Goal: Task Accomplishment & Management: Manage account settings

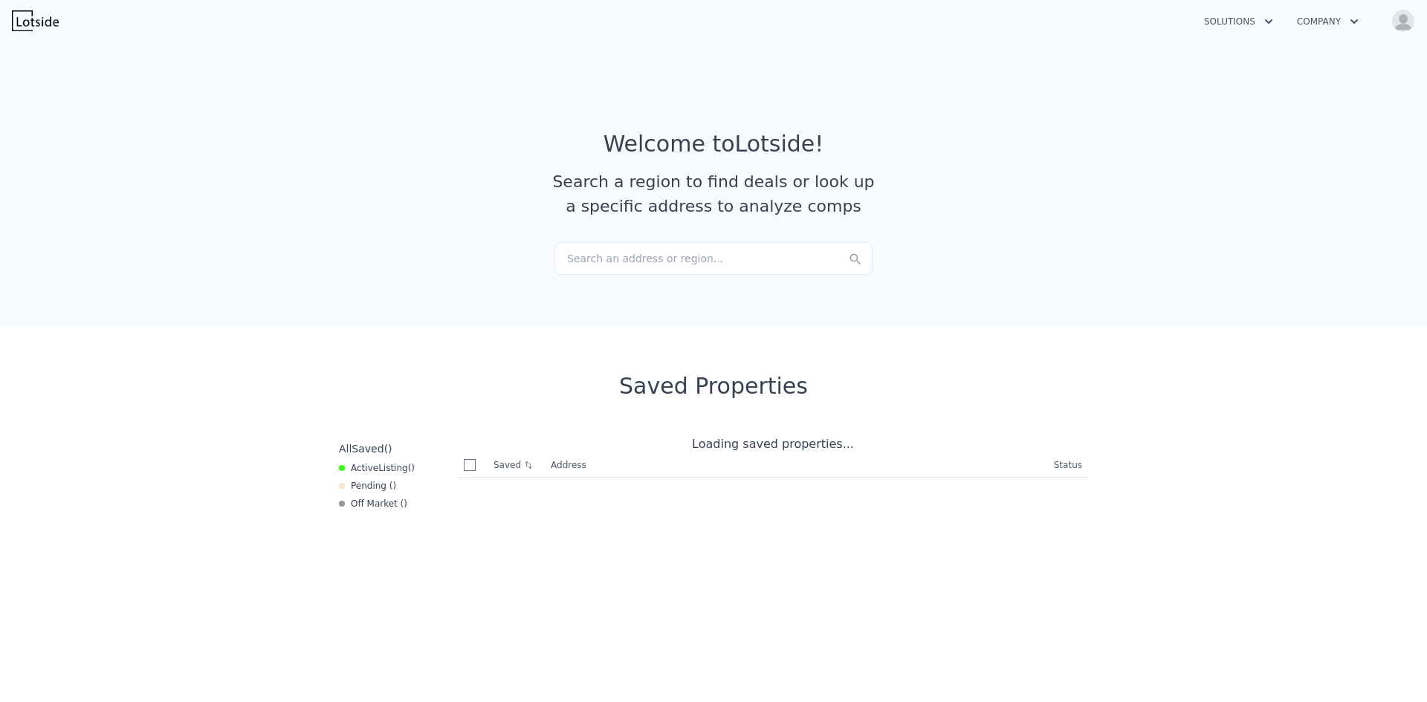
checkbox input "true"
click at [696, 263] on div "Search an address or region..." at bounding box center [713, 258] width 318 height 33
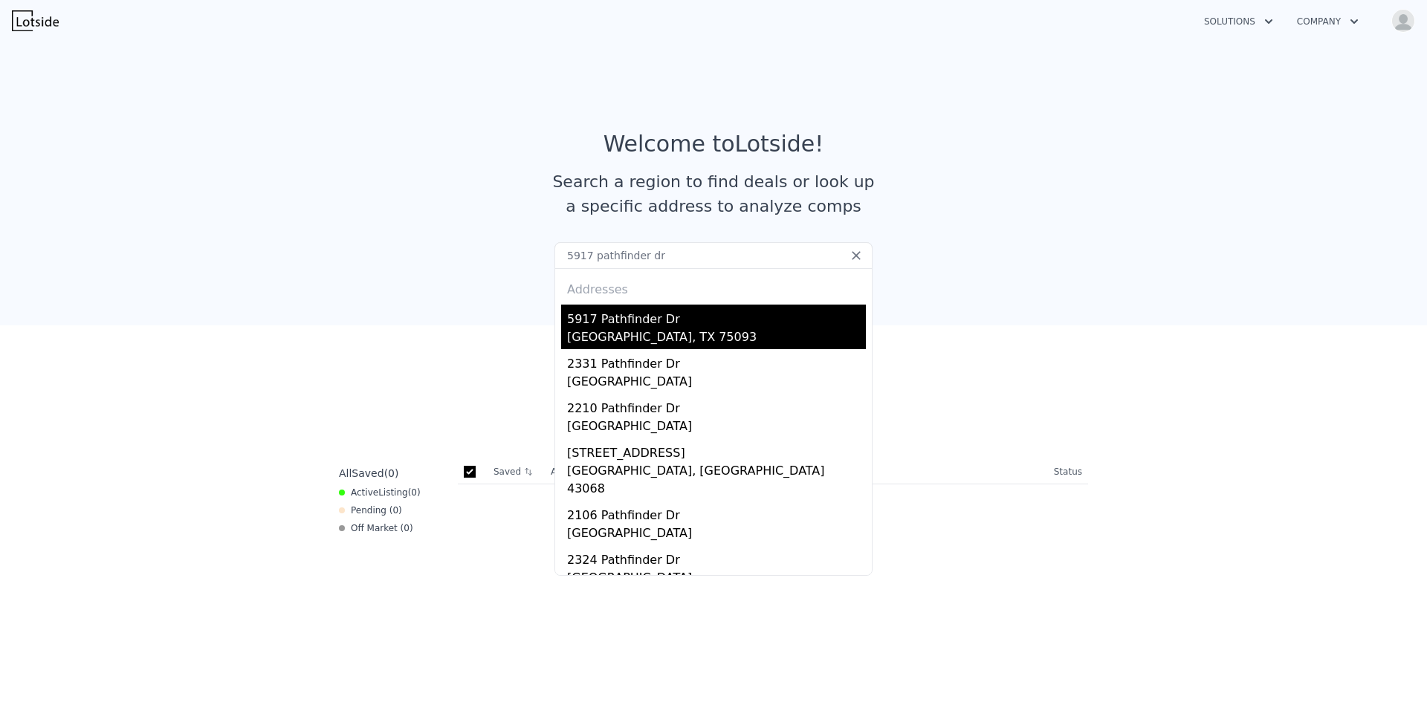
type input "5917 pathfinder dr"
click at [664, 328] on div "[GEOGRAPHIC_DATA], TX 75093" at bounding box center [716, 338] width 299 height 21
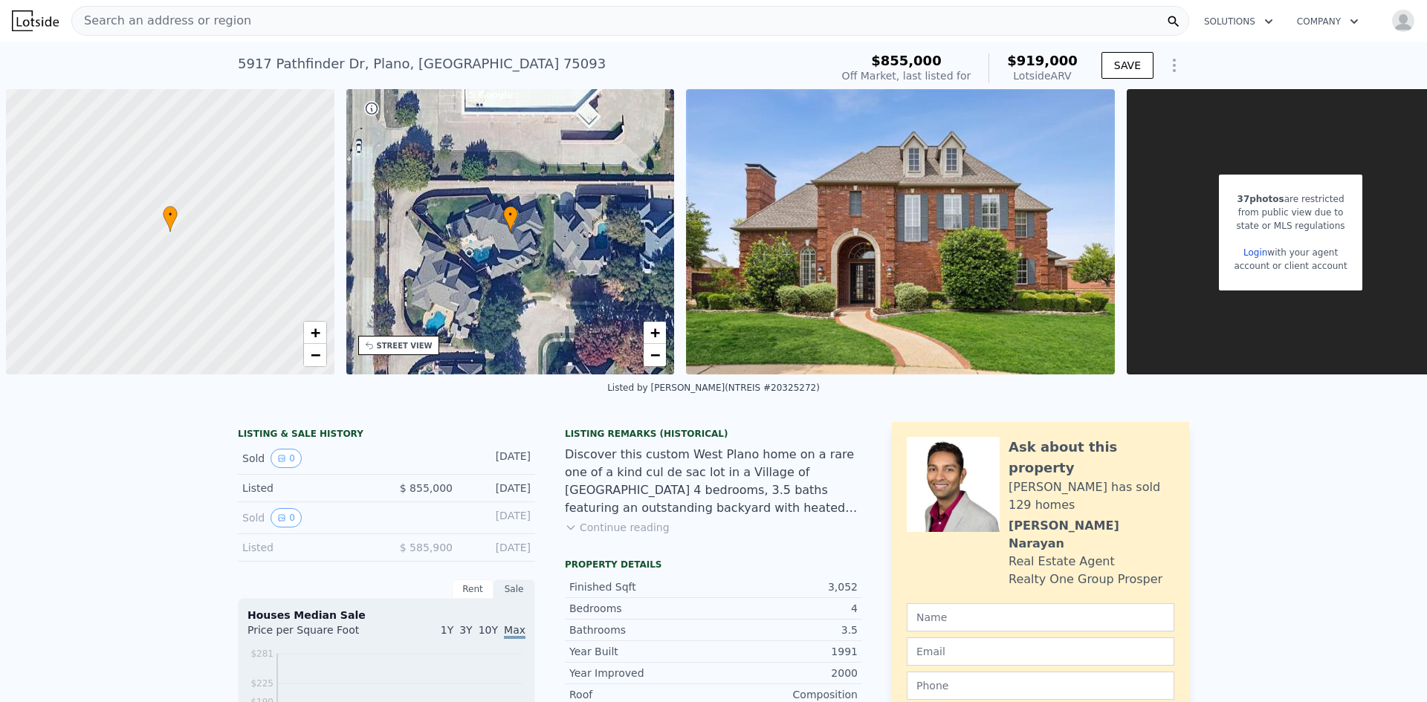
scroll to position [0, 6]
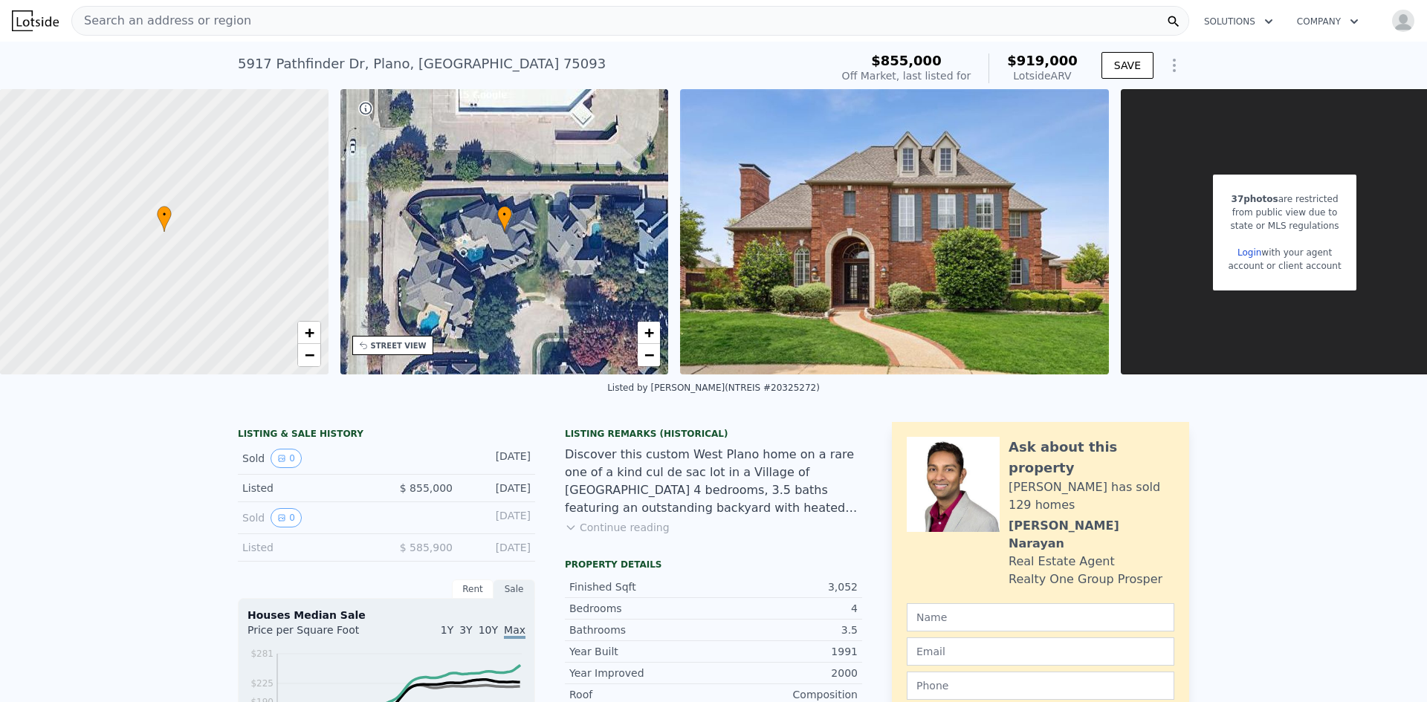
click at [1256, 255] on link "Login" at bounding box center [1249, 252] width 24 height 10
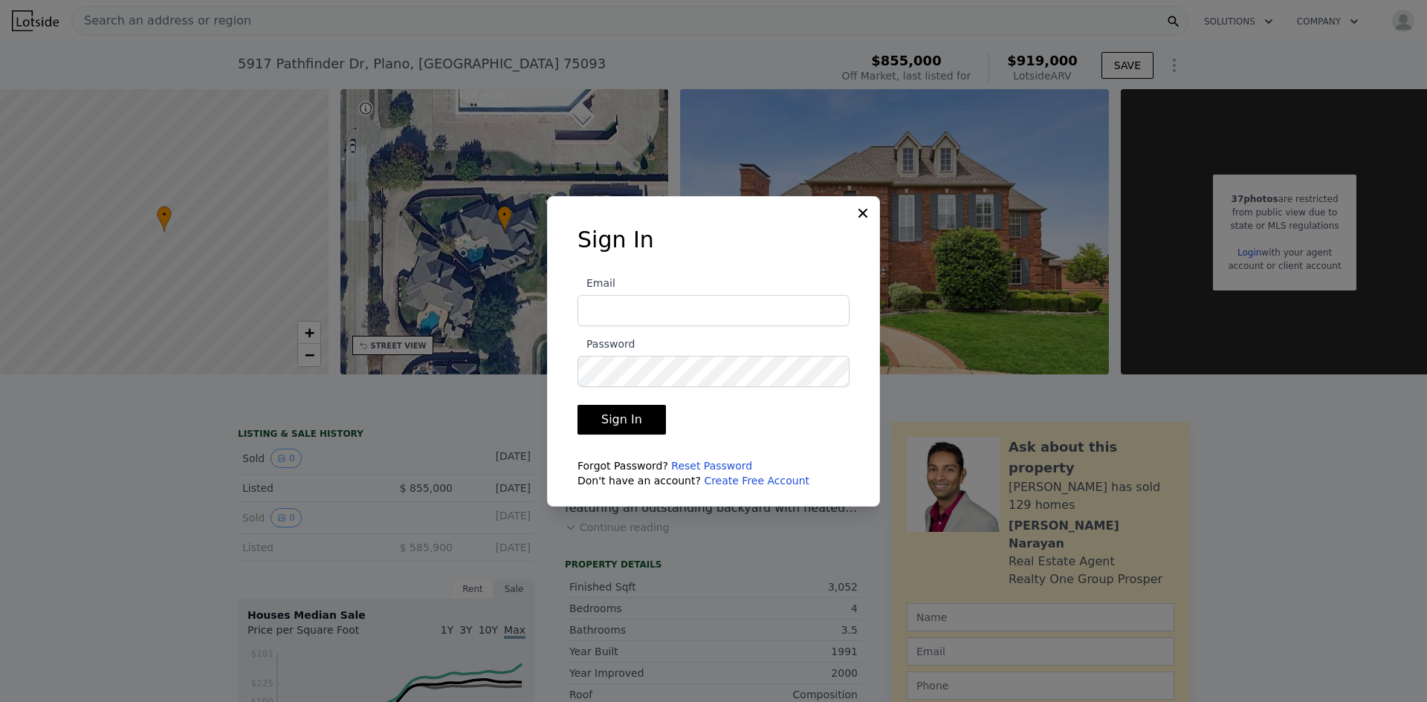
click at [672, 318] on input "Email" at bounding box center [713, 310] width 272 height 31
type input "[EMAIL_ADDRESS][DOMAIN_NAME]"
click at [609, 435] on form "Email [EMAIL_ADDRESS][DOMAIN_NAME] Password Sign In Forgot Password? Reset Pass…" at bounding box center [713, 376] width 272 height 223
click at [615, 422] on button "Sign In" at bounding box center [621, 420] width 88 height 30
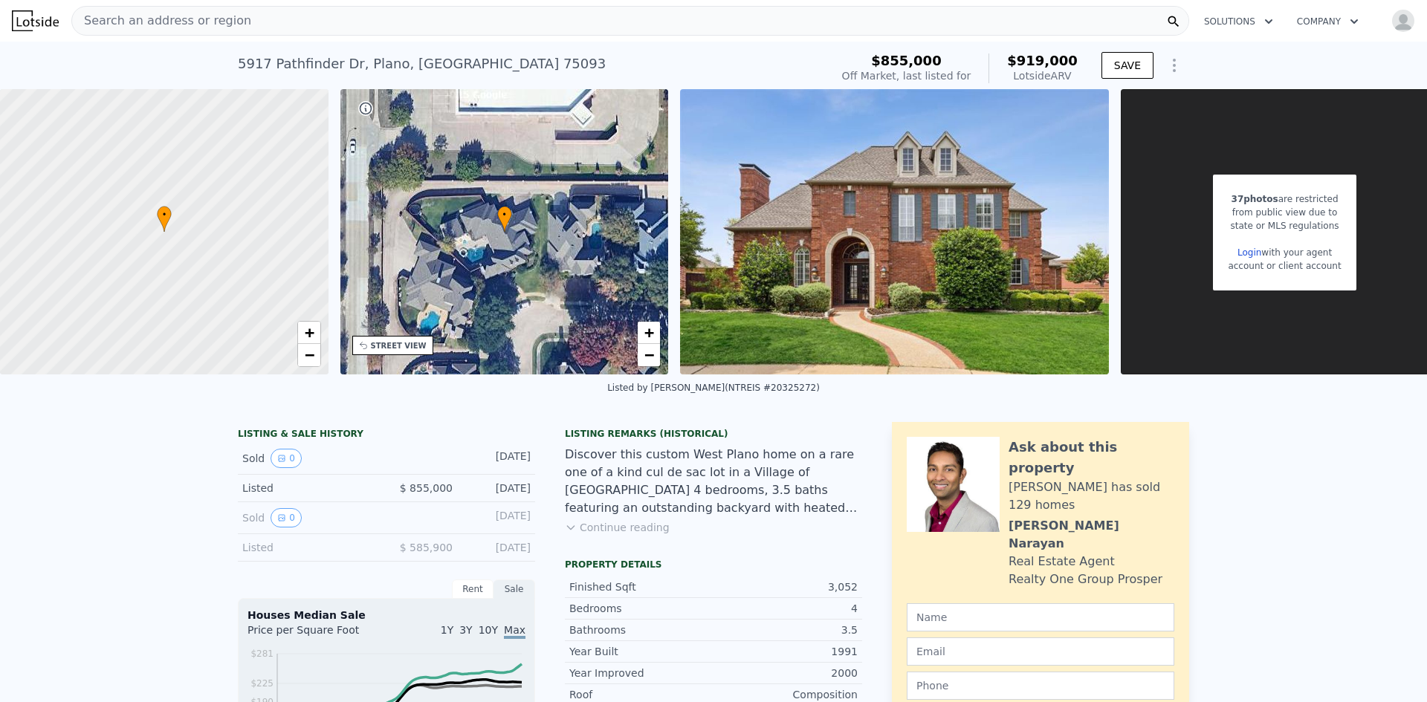
click at [1391, 20] on img "button" at bounding box center [1403, 21] width 24 height 24
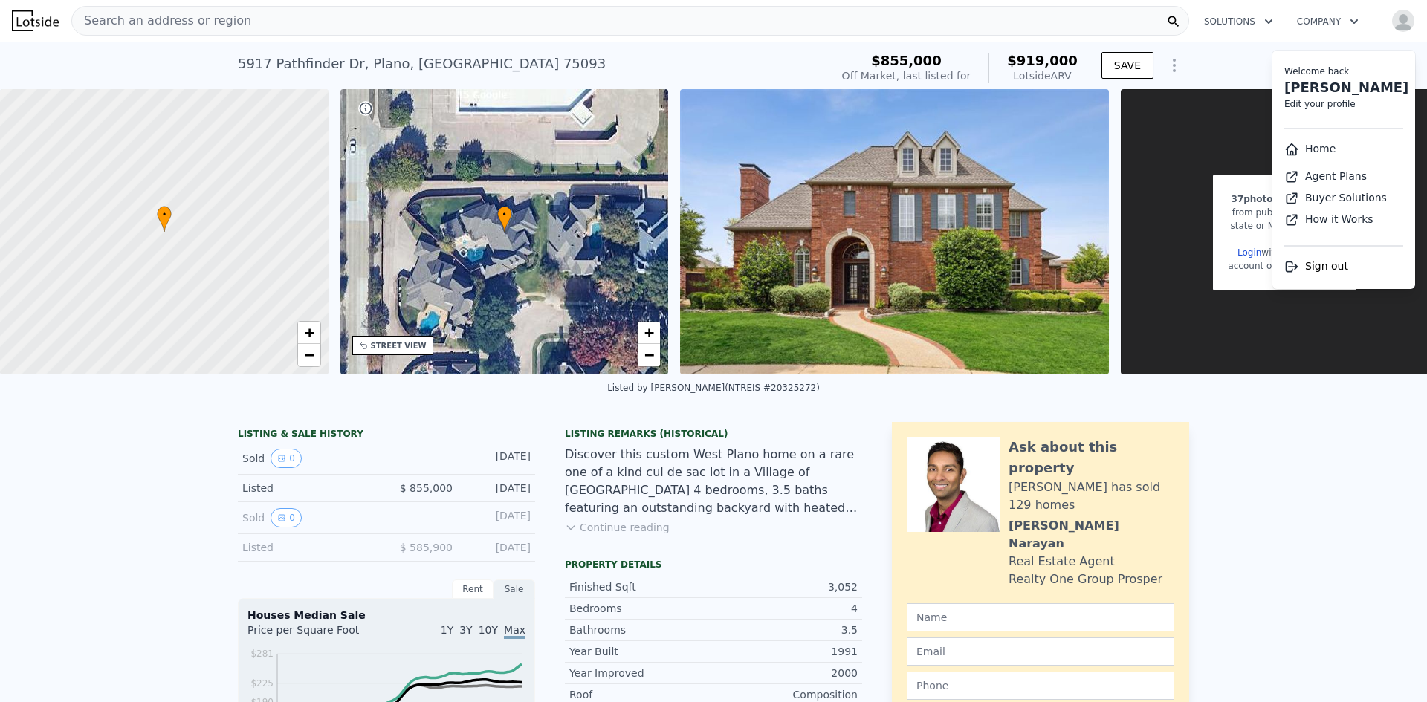
click at [1207, 60] on div "[STREET_ADDRESS] No sales on record (~ARV $919k ) $855,000 Off Market, last lis…" at bounding box center [713, 66] width 1427 height 48
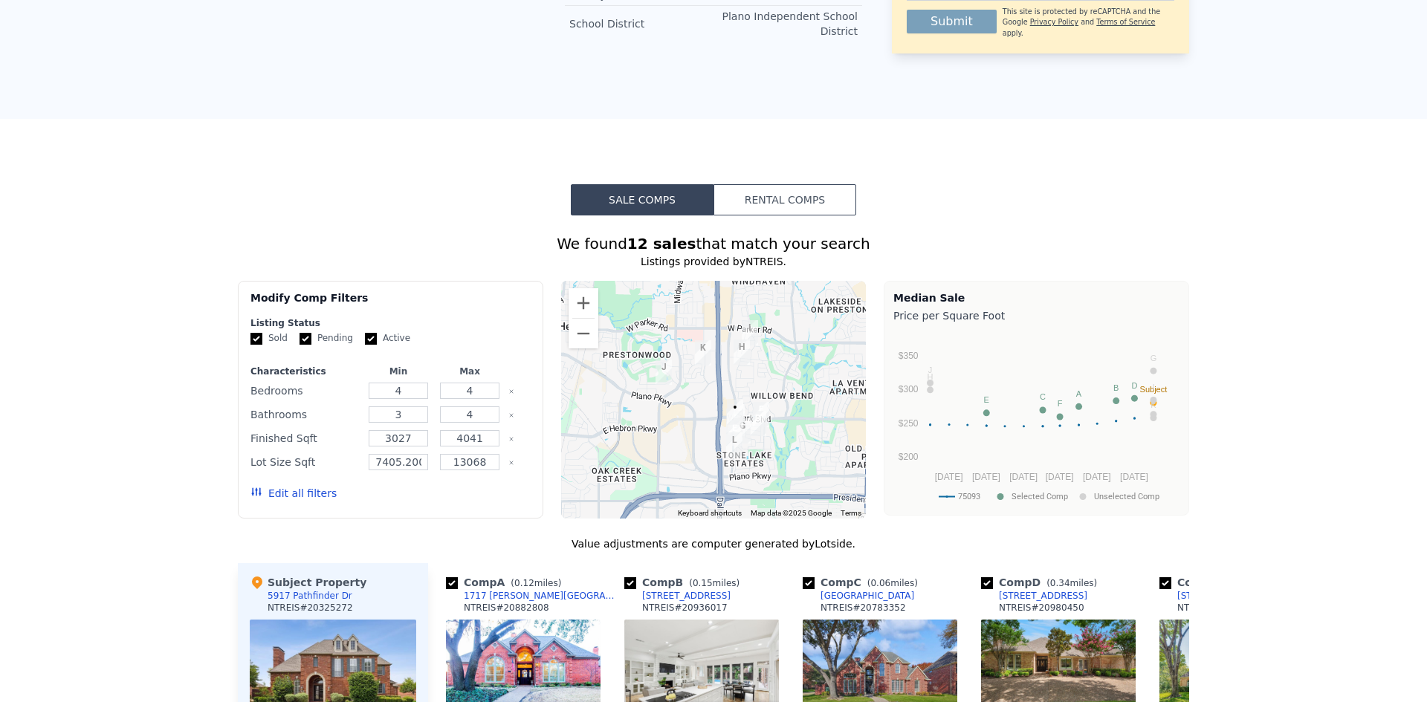
scroll to position [0, 0]
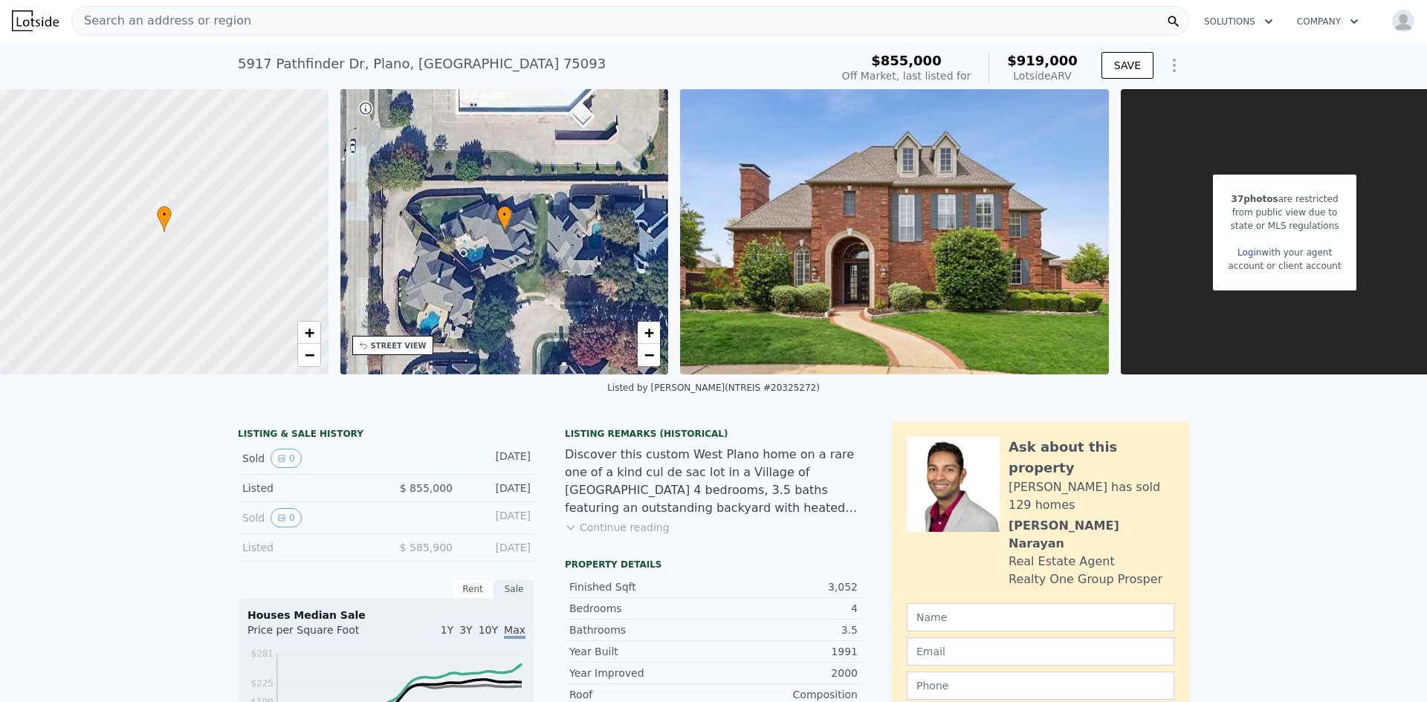
click at [1139, 241] on div "37 photos are restricted from public view due to state or MLS regulations Login…" at bounding box center [1284, 231] width 328 height 285
click at [1391, 19] on img "button" at bounding box center [1403, 21] width 24 height 24
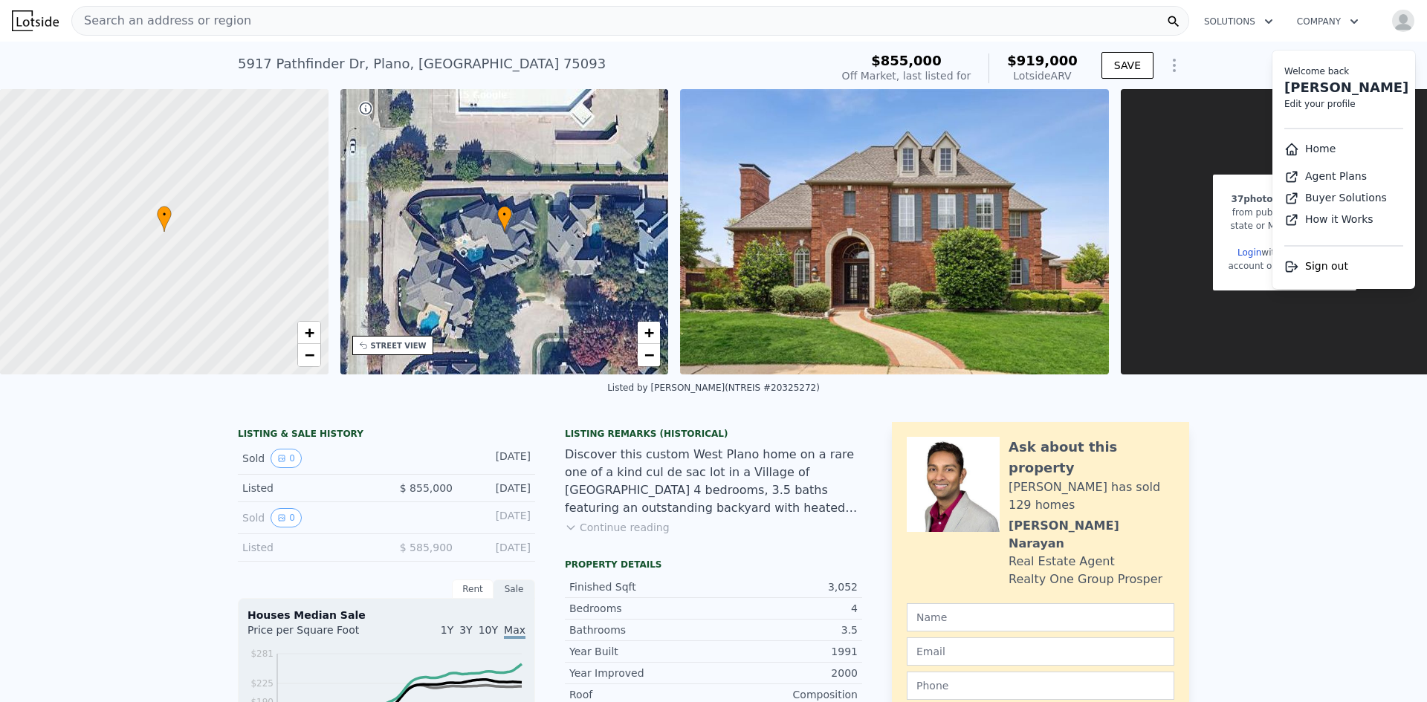
click at [1310, 88] on link "[PERSON_NAME]" at bounding box center [1346, 88] width 124 height 16
select select "53"
